Goal: Information Seeking & Learning: Learn about a topic

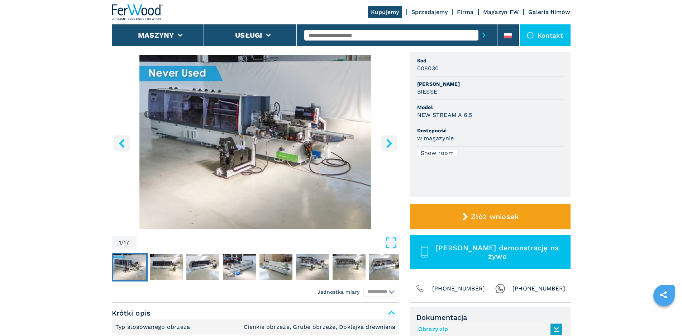
scroll to position [36, 0]
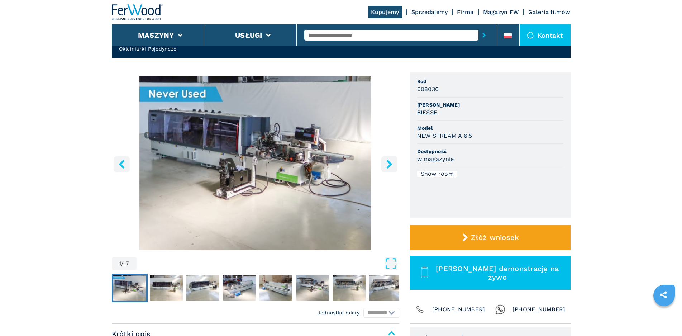
click at [388, 164] on icon "right-button" at bounding box center [389, 163] width 9 height 9
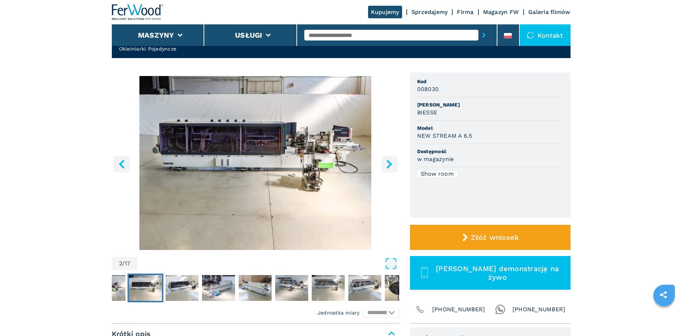
click at [388, 164] on icon "right-button" at bounding box center [389, 163] width 9 height 9
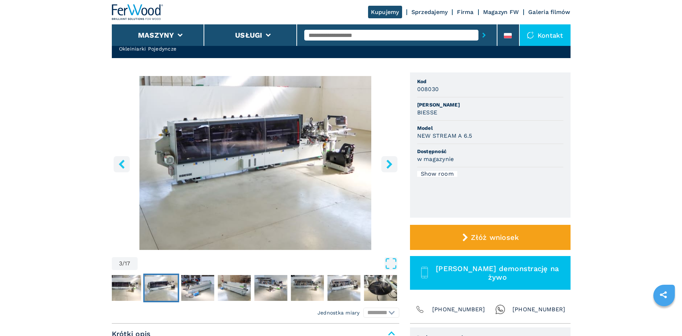
click at [388, 164] on icon "right-button" at bounding box center [389, 163] width 9 height 9
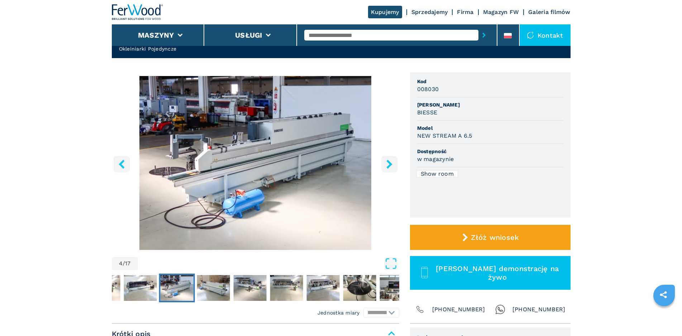
click at [388, 164] on icon "right-button" at bounding box center [389, 163] width 9 height 9
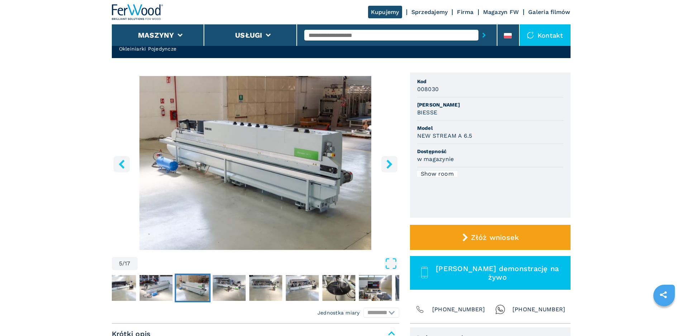
click at [388, 164] on icon "right-button" at bounding box center [389, 163] width 9 height 9
